Goal: Complete application form

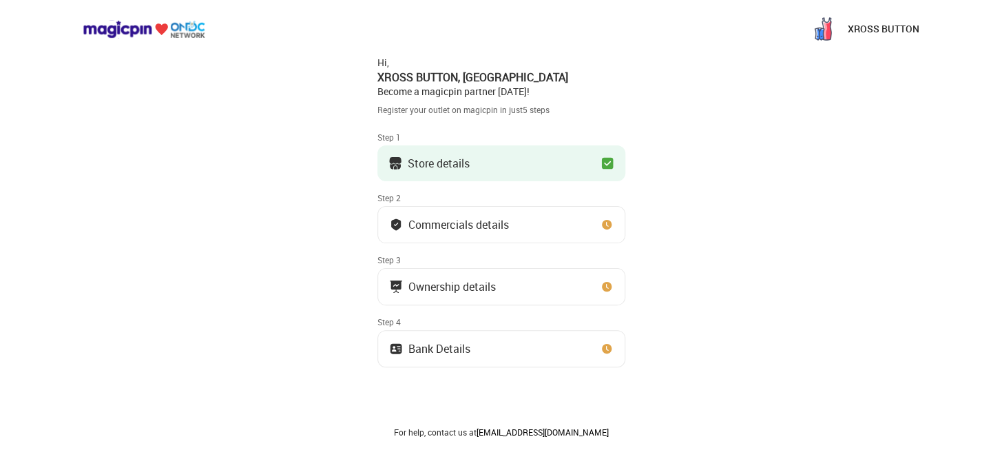
click at [607, 226] on img at bounding box center [607, 225] width 14 height 14
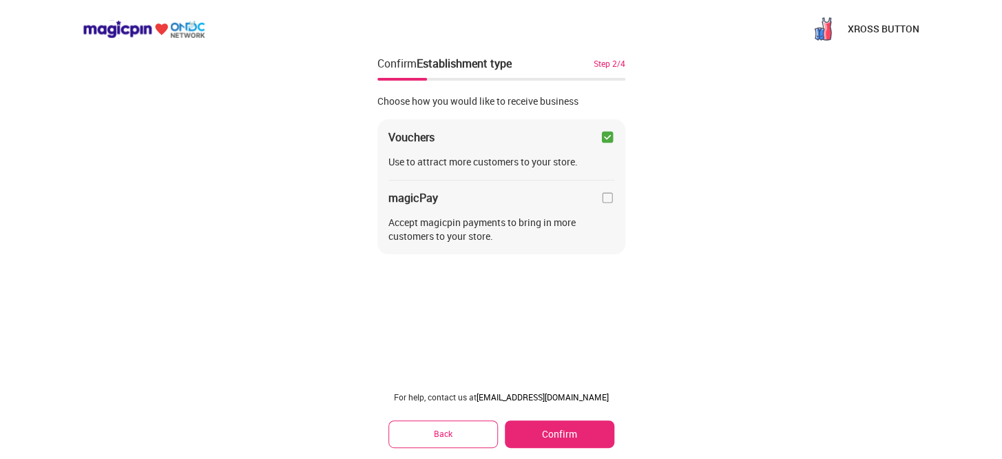
click at [558, 432] on button "Confirm" at bounding box center [559, 434] width 109 height 28
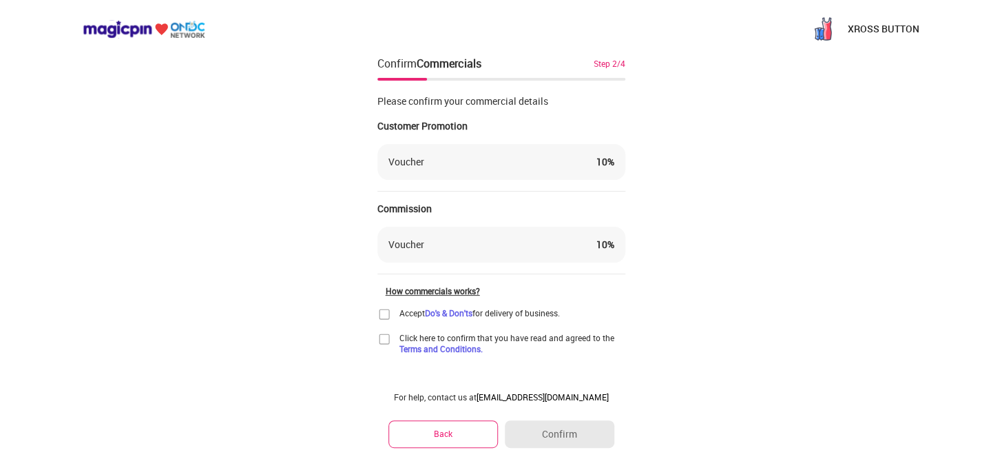
click at [417, 155] on div "Voucher" at bounding box center [406, 162] width 36 height 14
click at [598, 161] on div "10 %" at bounding box center [605, 162] width 18 height 14
drag, startPoint x: 607, startPoint y: 160, endPoint x: 527, endPoint y: 157, distance: 80.6
click at [531, 155] on div "Voucher 10 %" at bounding box center [501, 162] width 226 height 14
click at [533, 157] on div "Voucher 10 %" at bounding box center [501, 162] width 226 height 14
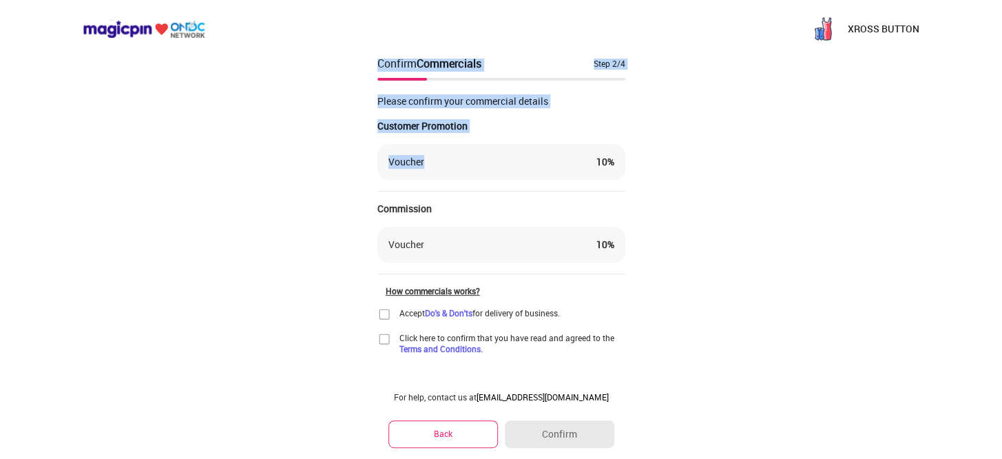
drag, startPoint x: 364, startPoint y: 160, endPoint x: 476, endPoint y: 166, distance: 111.7
click at [476, 166] on div "XROSS BUTTON Confirm Commercials Step 2/4 Please confirm your commercial detail…" at bounding box center [501, 239] width 1002 height 478
click at [480, 165] on div "Voucher 10 %" at bounding box center [501, 162] width 226 height 14
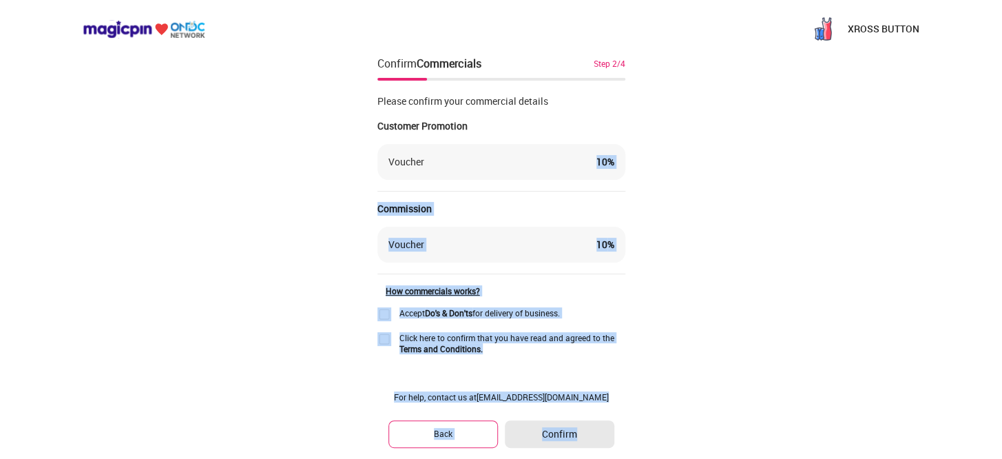
drag, startPoint x: 643, startPoint y: 163, endPoint x: 528, endPoint y: 162, distance: 115.0
click at [528, 162] on div "XROSS BUTTON Confirm Commercials Step 2/4 Please confirm your commercial detail…" at bounding box center [501, 239] width 1002 height 478
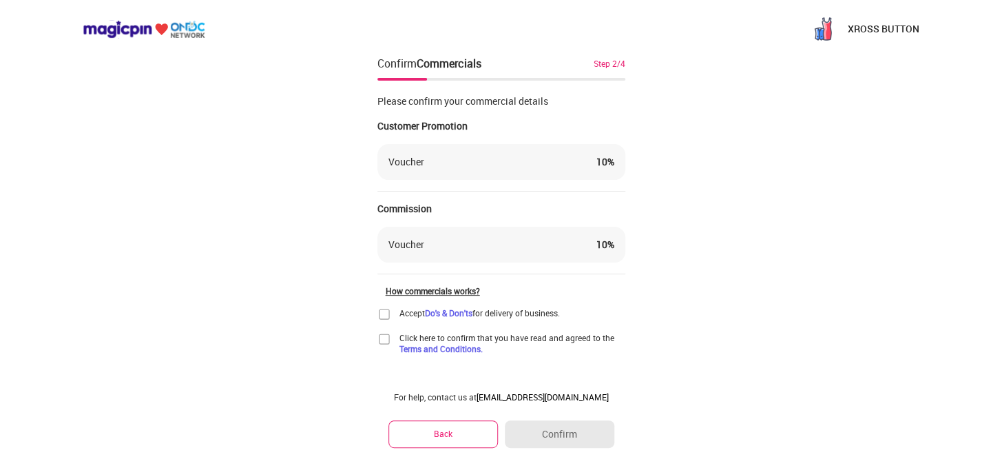
click at [658, 174] on div "XROSS BUTTON Confirm Commercials Step 2/4 Please confirm your commercial detail…" at bounding box center [501, 239] width 1002 height 478
click at [379, 309] on img at bounding box center [384, 314] width 14 height 14
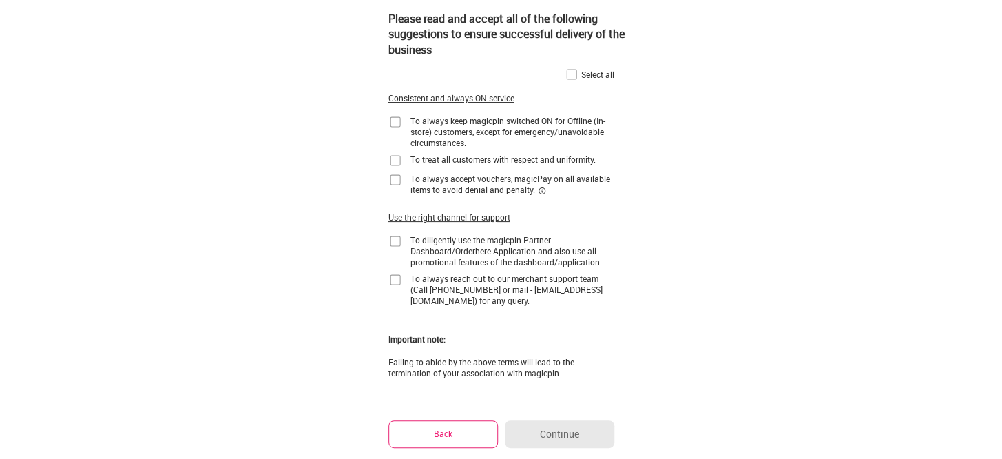
click at [571, 74] on img at bounding box center [572, 74] width 14 height 14
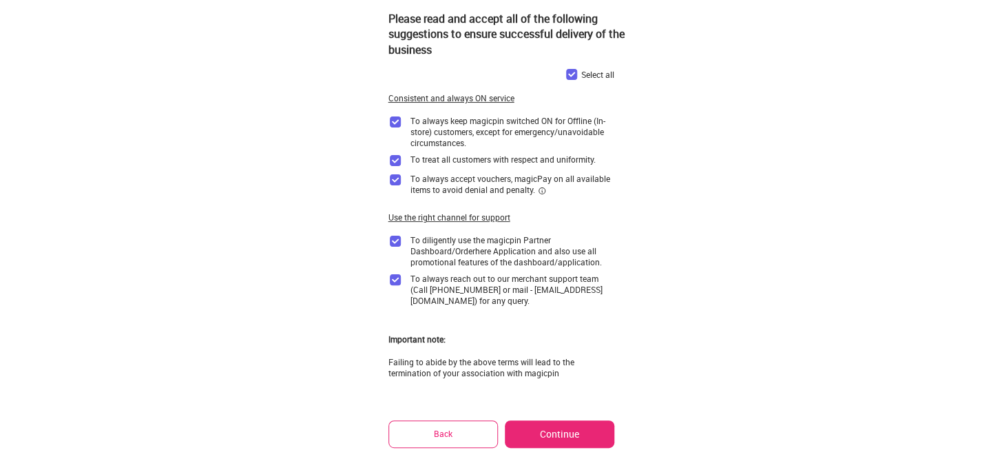
click at [558, 428] on button "Continue" at bounding box center [559, 434] width 109 height 28
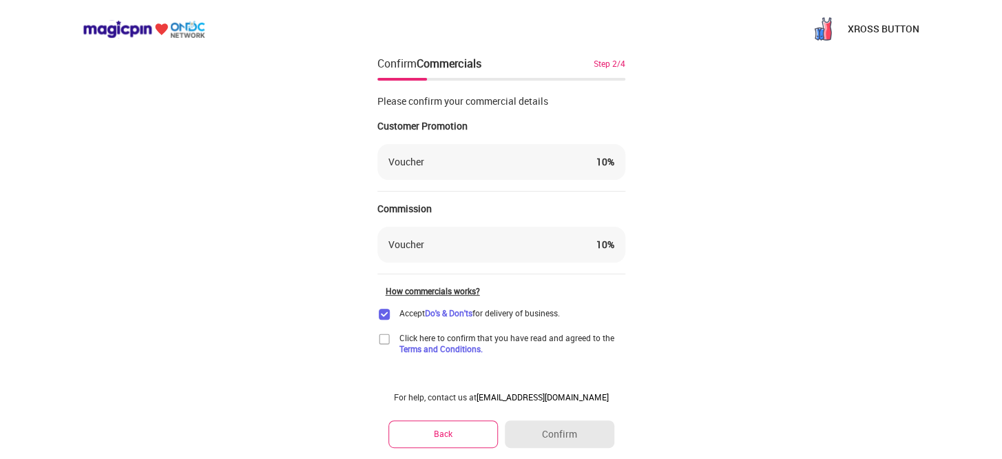
click at [384, 337] on img at bounding box center [384, 339] width 14 height 14
click at [565, 439] on button "Confirm" at bounding box center [559, 434] width 109 height 28
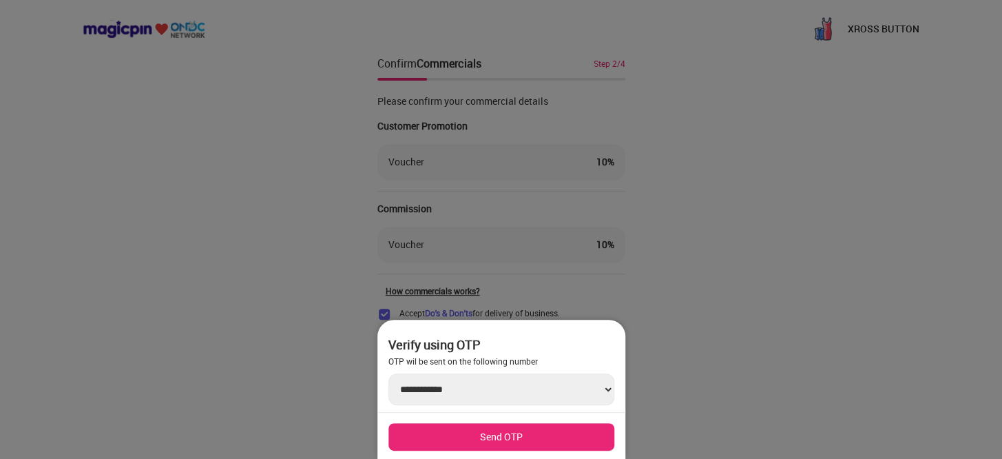
click at [529, 431] on button "Send OTP" at bounding box center [501, 437] width 226 height 28
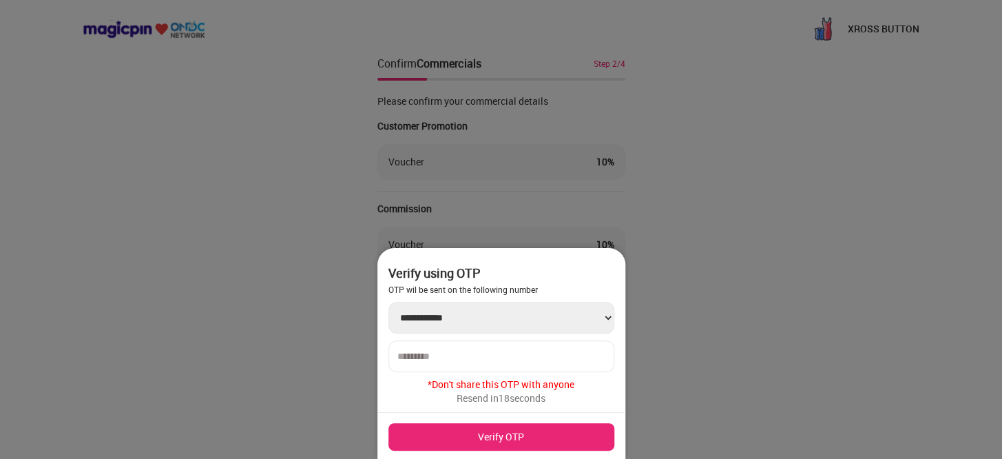
click at [456, 352] on input "number" at bounding box center [501, 355] width 208 height 11
type input "******"
click at [468, 433] on button "Verify OTP" at bounding box center [501, 437] width 226 height 28
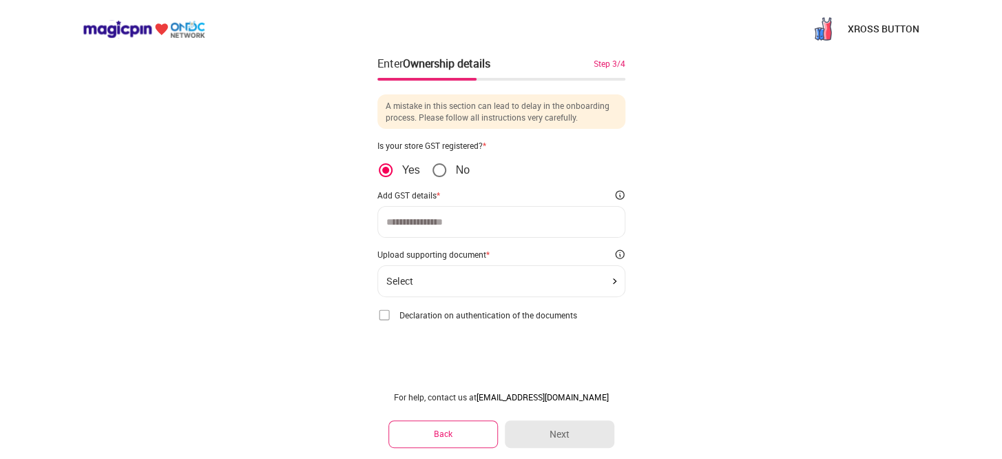
click at [406, 223] on input at bounding box center [501, 221] width 230 height 11
click at [421, 259] on div "Upload supporting document *" at bounding box center [433, 254] width 112 height 11
click at [422, 277] on div "Select" at bounding box center [501, 280] width 230 height 11
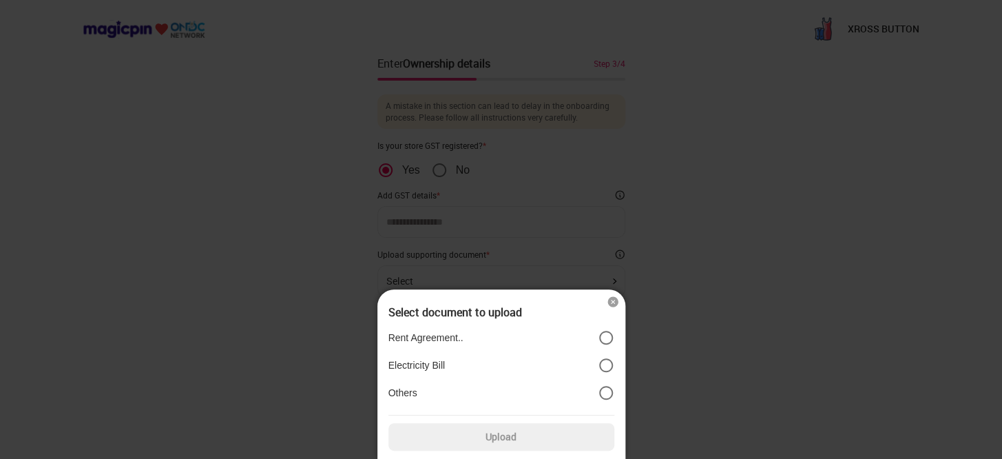
click at [613, 302] on img at bounding box center [613, 302] width 14 height 14
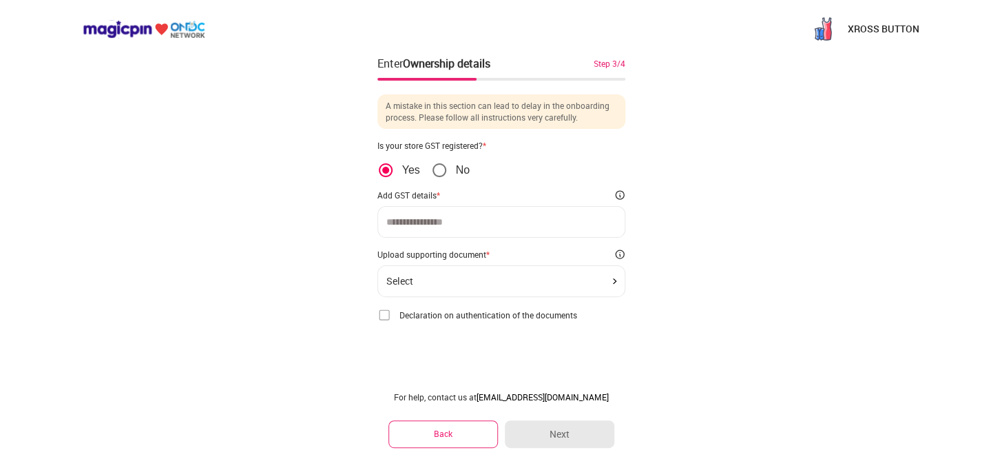
click at [386, 315] on img at bounding box center [384, 315] width 14 height 14
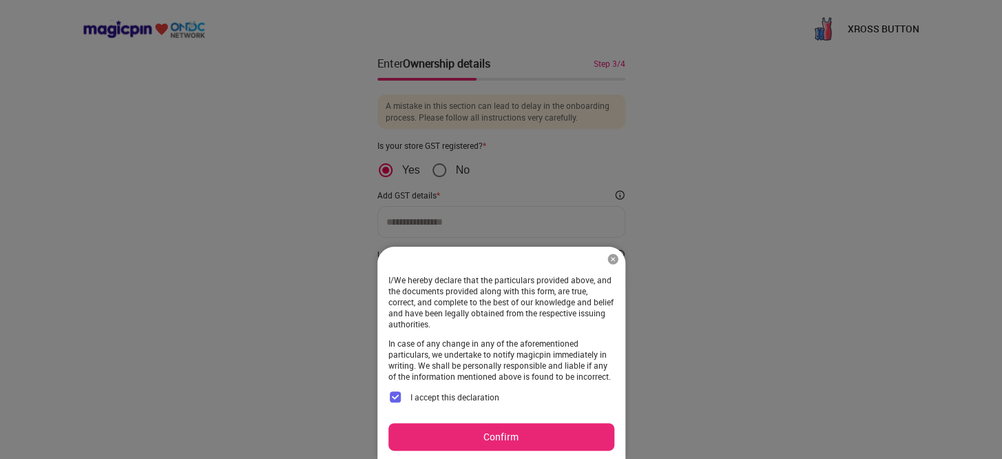
click at [609, 262] on img at bounding box center [613, 259] width 14 height 14
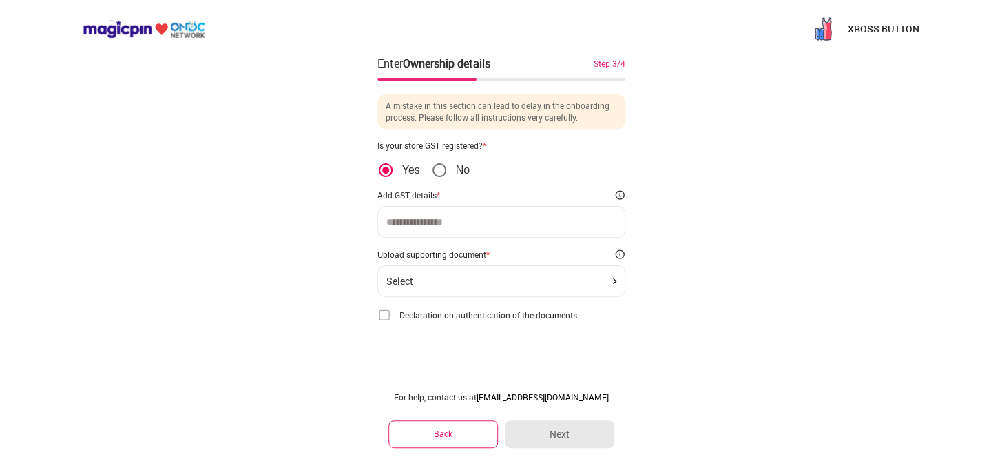
click at [452, 431] on button "Back" at bounding box center [443, 433] width 110 height 27
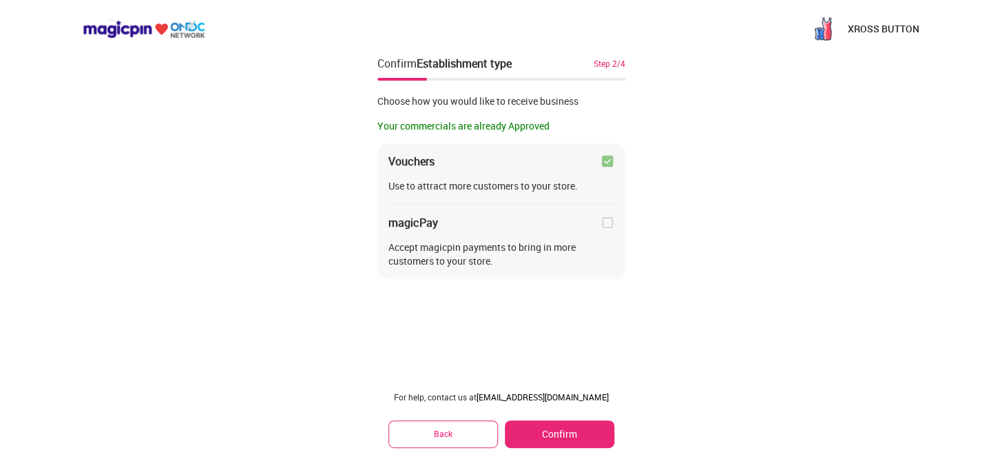
click at [452, 431] on button "Back" at bounding box center [443, 433] width 110 height 27
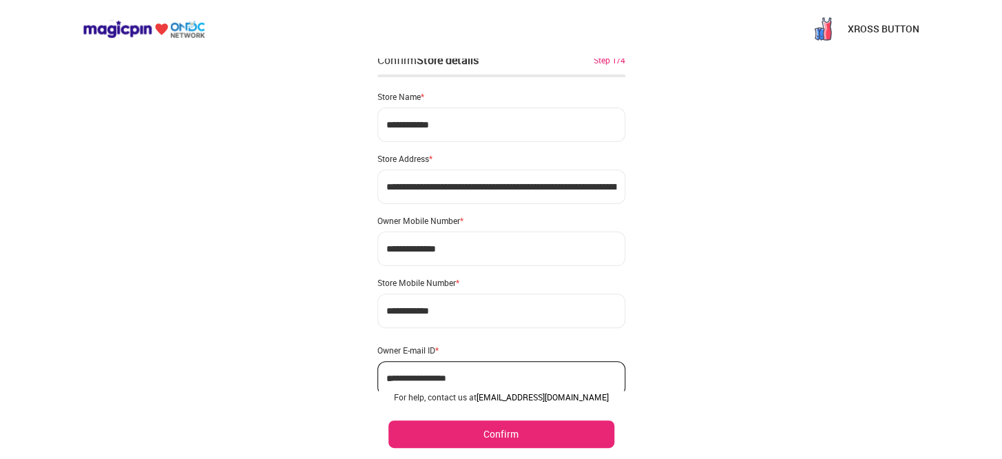
scroll to position [63, 0]
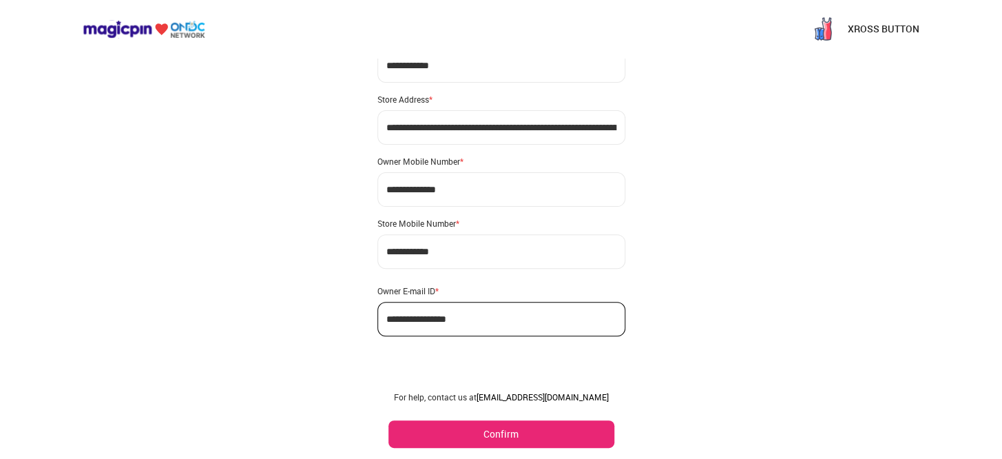
click at [467, 431] on button "Confirm" at bounding box center [501, 434] width 226 height 28
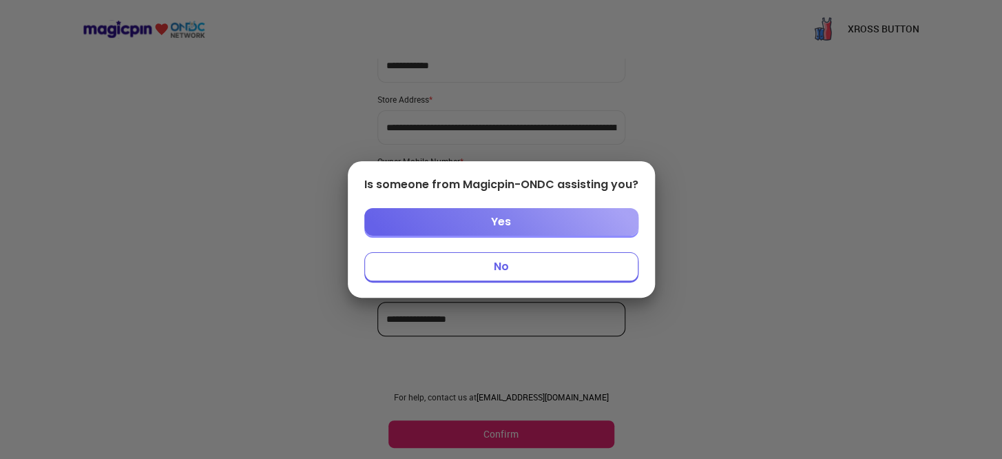
click at [500, 269] on button "No" at bounding box center [501, 266] width 274 height 29
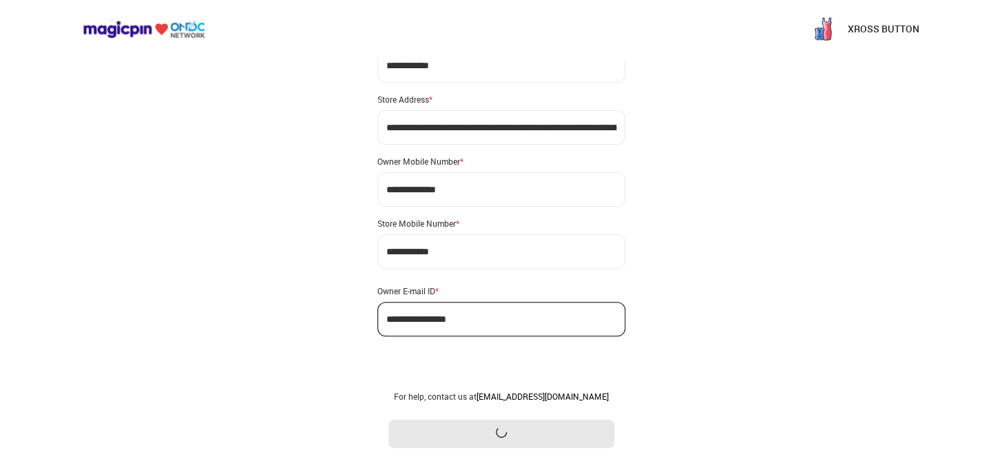
scroll to position [0, 0]
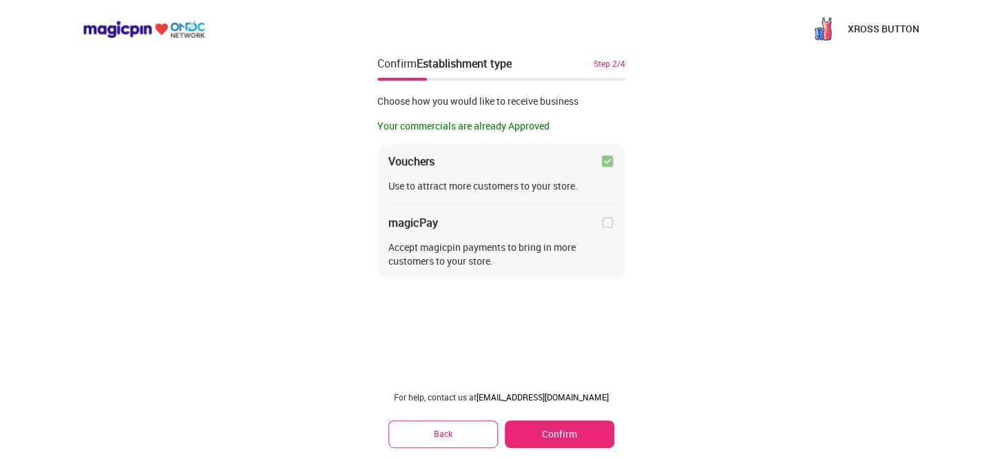
click at [447, 432] on button "Back" at bounding box center [443, 433] width 110 height 27
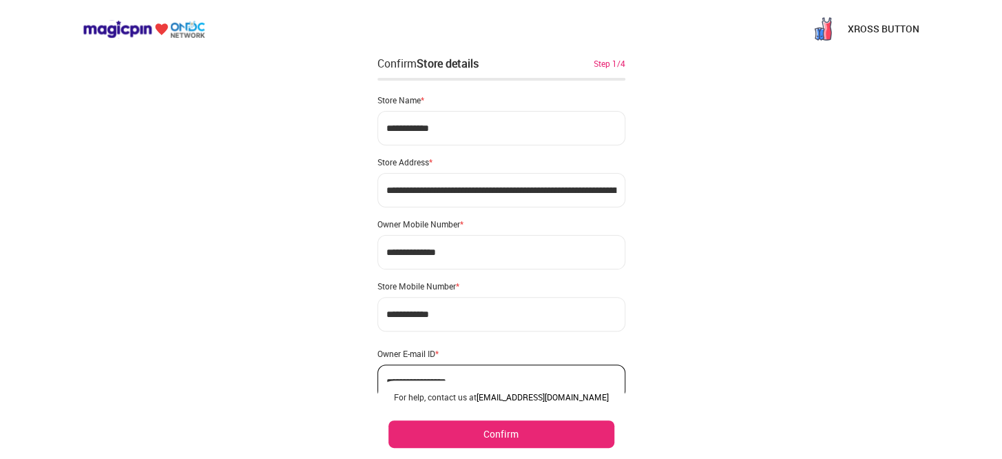
click at [449, 428] on button "Confirm" at bounding box center [501, 434] width 226 height 28
